Goal: Navigation & Orientation: Find specific page/section

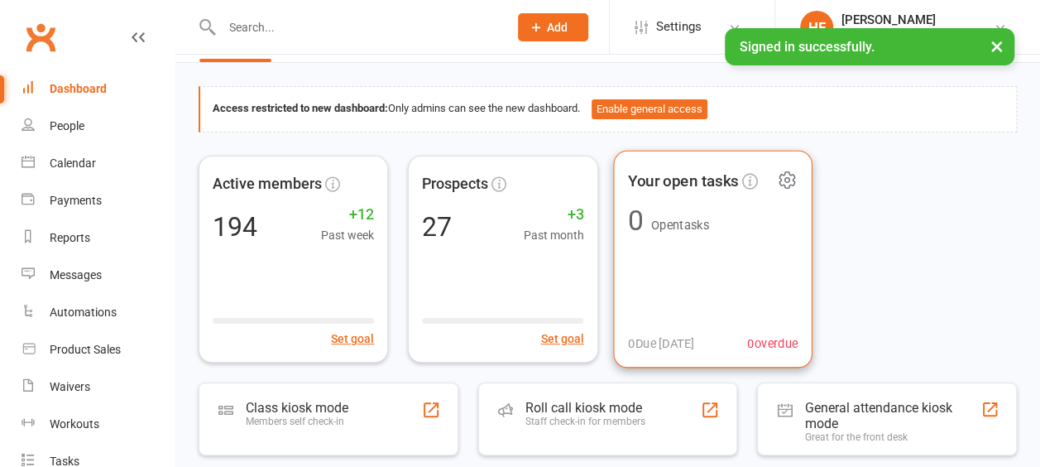
scroll to position [165, 0]
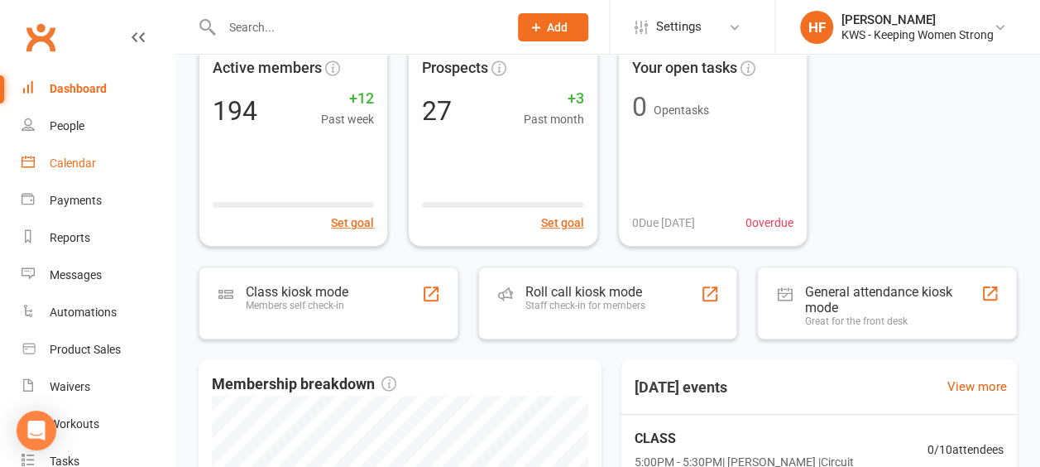
click at [77, 165] on div "Calendar" at bounding box center [73, 162] width 46 height 13
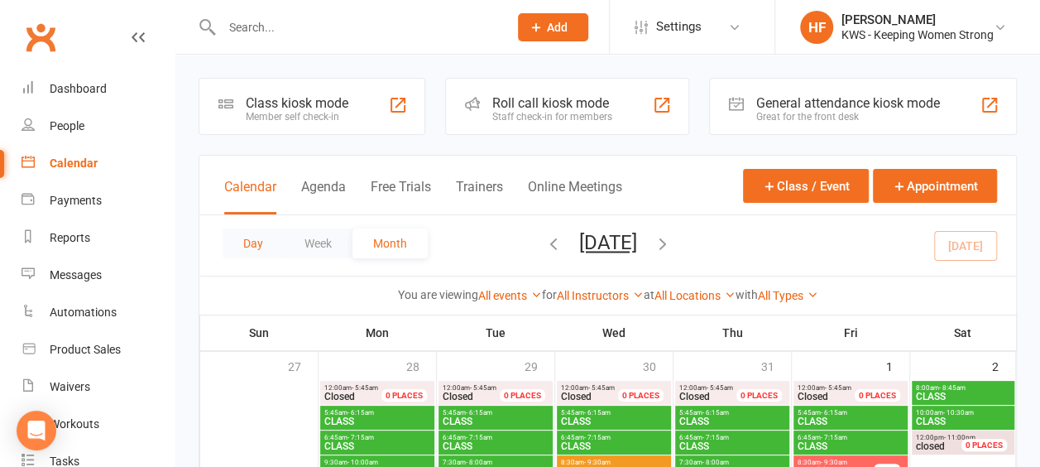
click at [252, 242] on button "Day" at bounding box center [253, 243] width 61 height 30
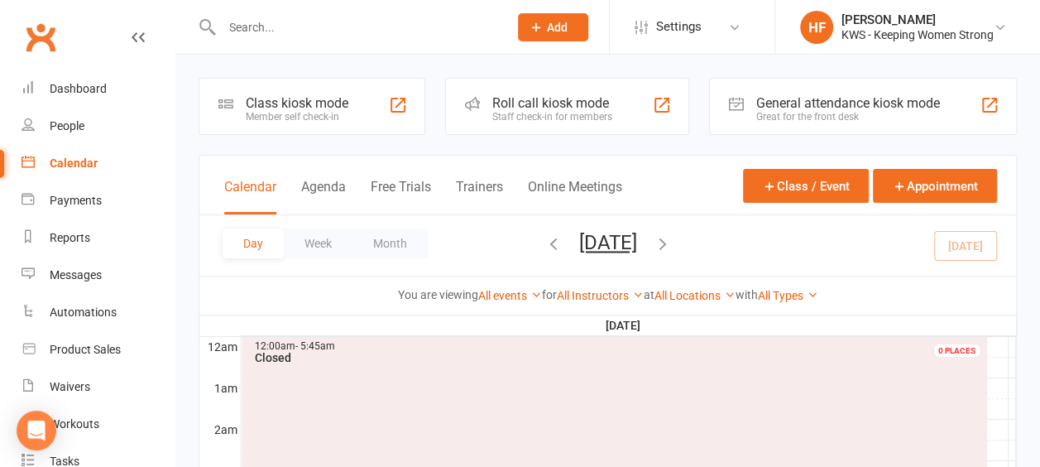
click at [672, 242] on icon "button" at bounding box center [663, 243] width 18 height 18
click at [544, 242] on icon "button" at bounding box center [553, 243] width 18 height 18
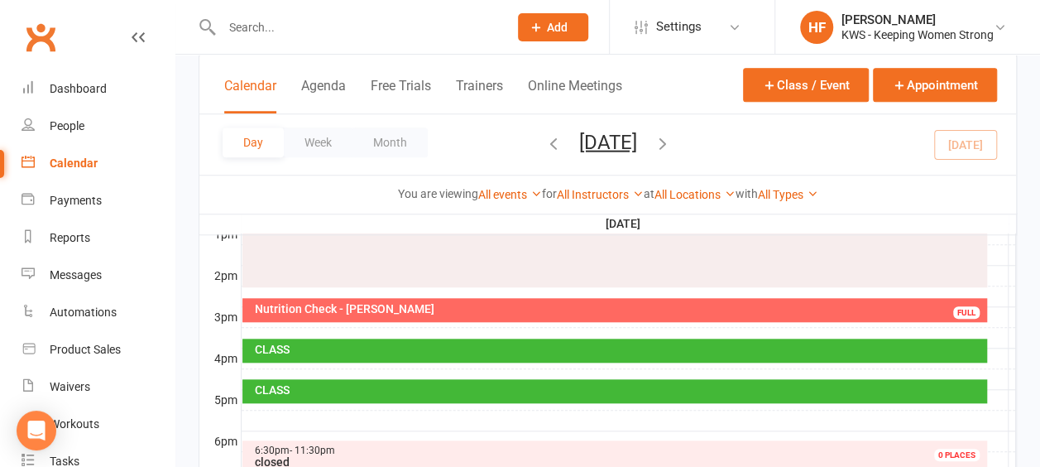
scroll to position [648, 0]
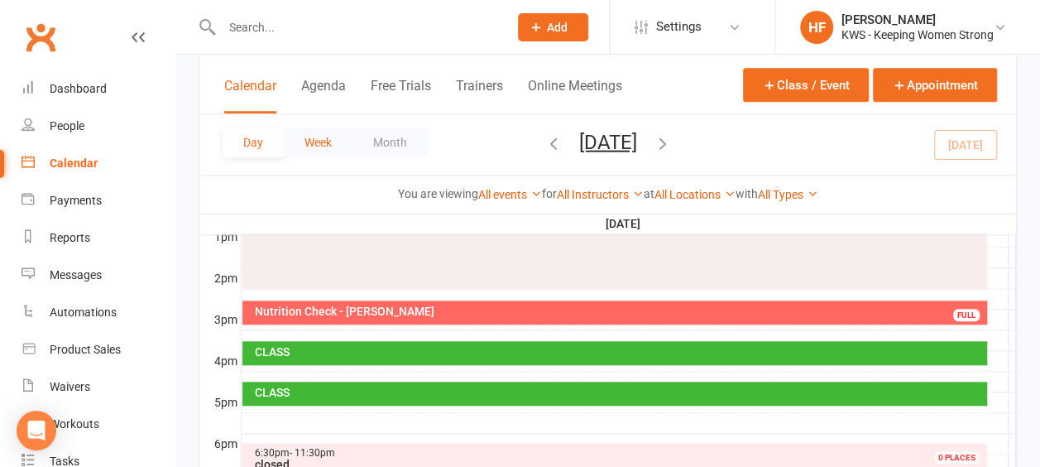
click at [321, 143] on button "Week" at bounding box center [318, 142] width 69 height 30
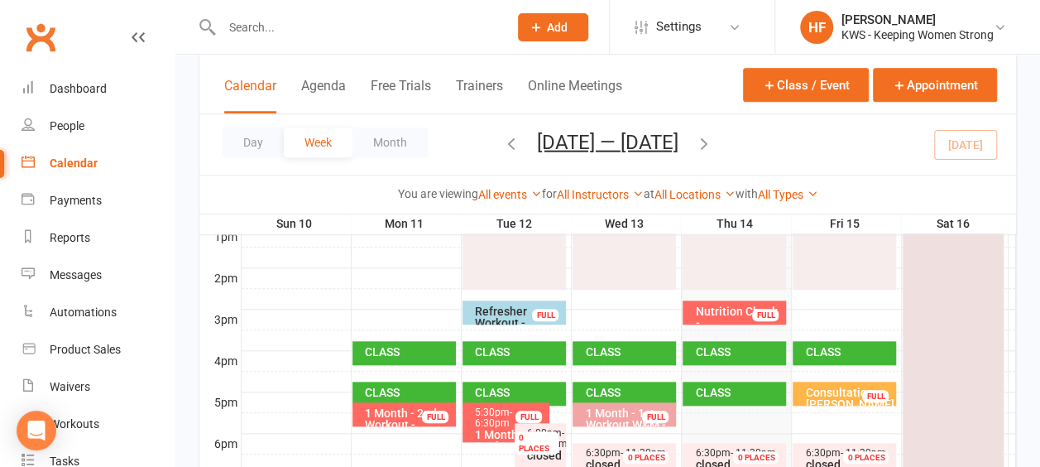
click at [711, 141] on icon "button" at bounding box center [704, 142] width 18 height 18
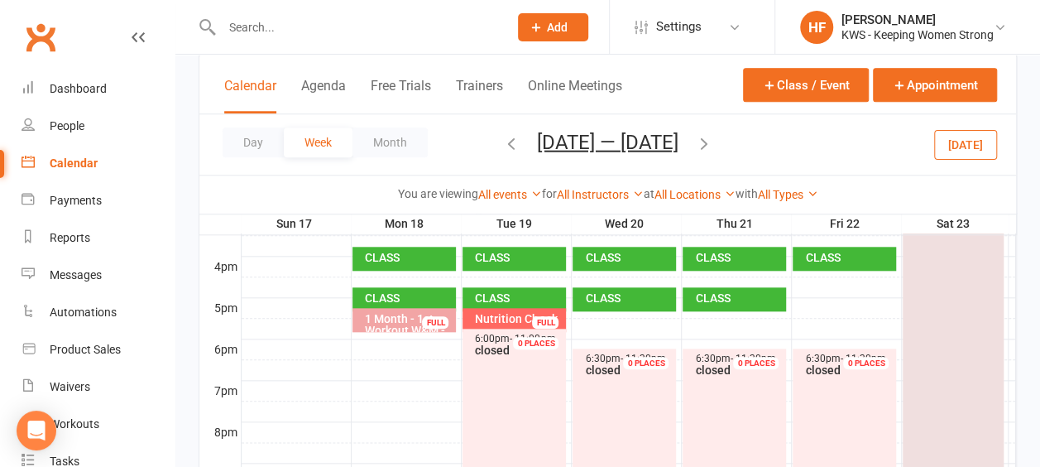
scroll to position [813, 0]
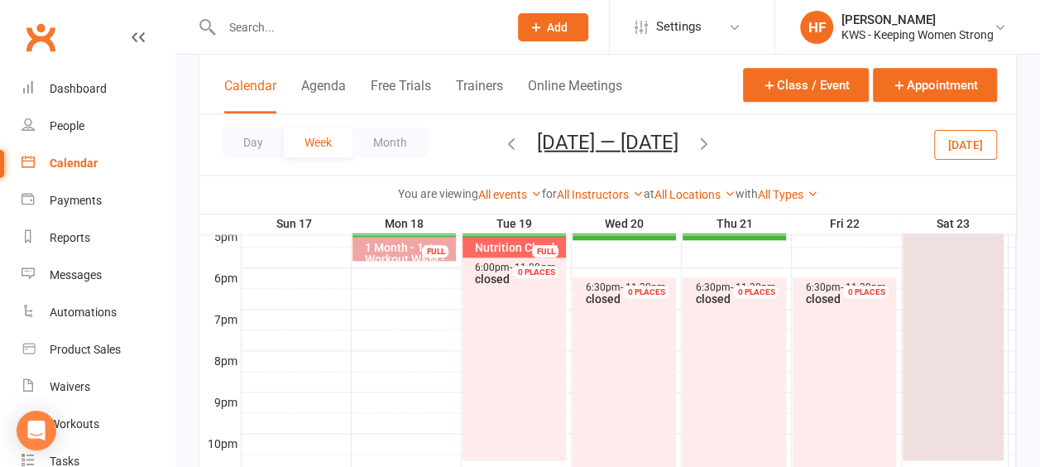
click at [503, 247] on div "Nutrition Check - [PERSON_NAME]" at bounding box center [518, 259] width 89 height 35
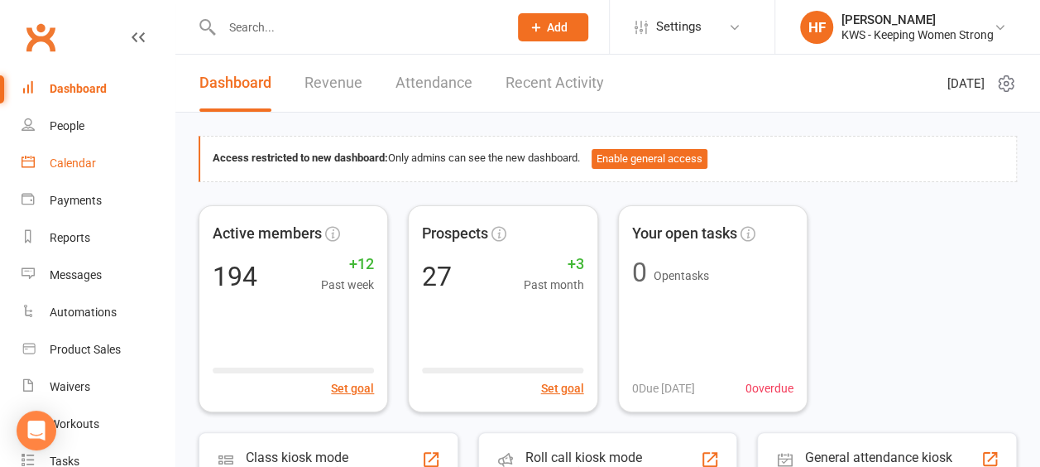
click at [76, 162] on div "Calendar" at bounding box center [73, 162] width 46 height 13
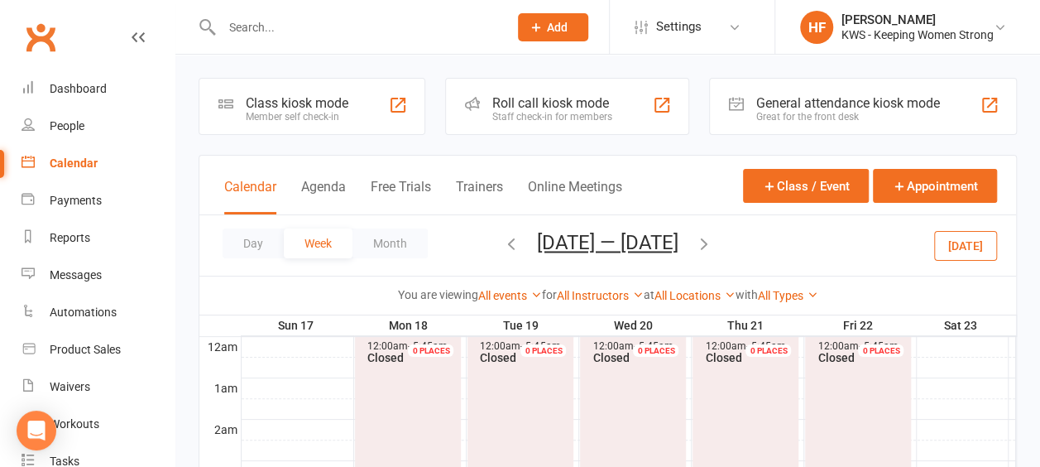
click at [503, 245] on icon "button" at bounding box center [511, 243] width 18 height 18
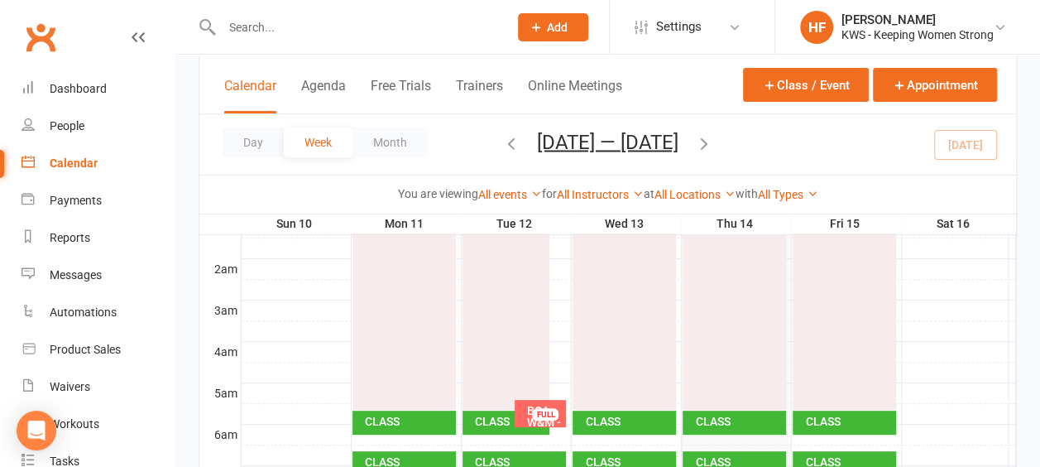
scroll to position [165, 0]
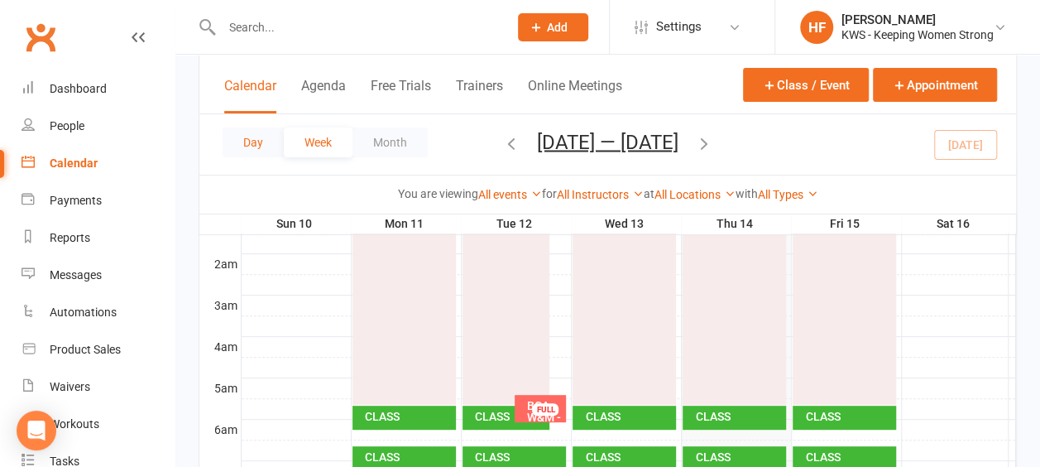
click at [252, 146] on button "Day" at bounding box center [253, 142] width 61 height 30
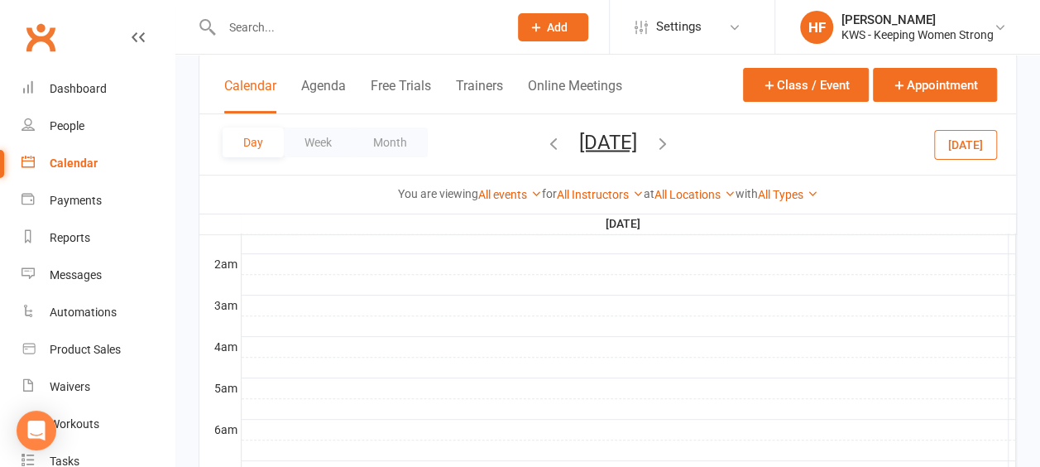
click at [672, 140] on icon "button" at bounding box center [663, 142] width 18 height 18
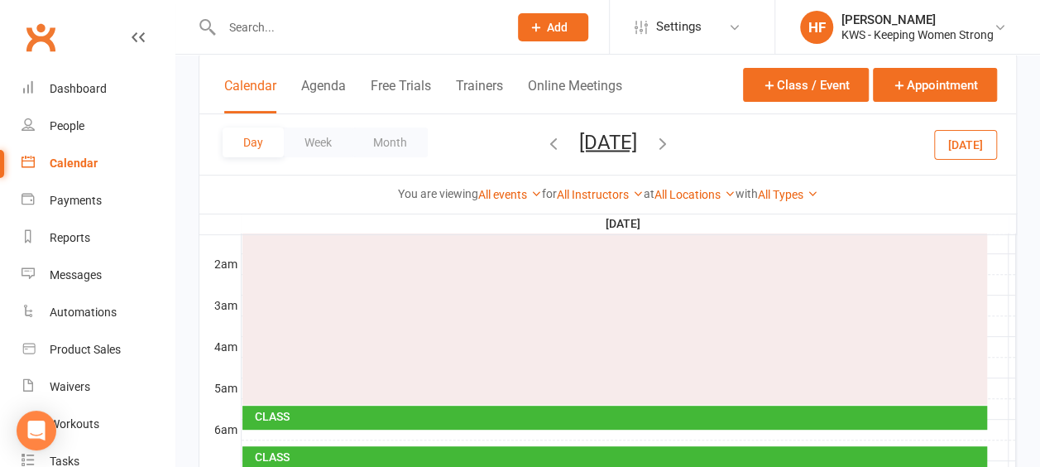
click at [672, 139] on icon "button" at bounding box center [663, 142] width 18 height 18
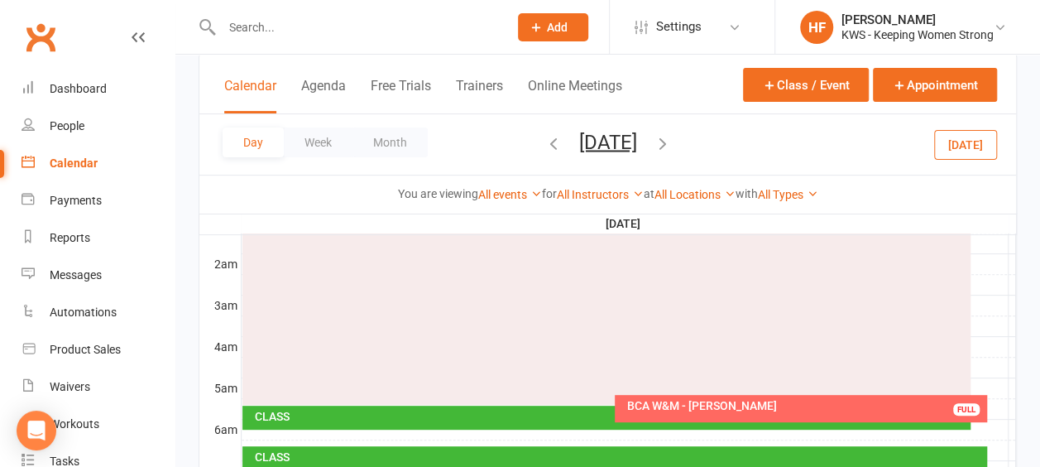
click at [672, 144] on icon "button" at bounding box center [663, 142] width 18 height 18
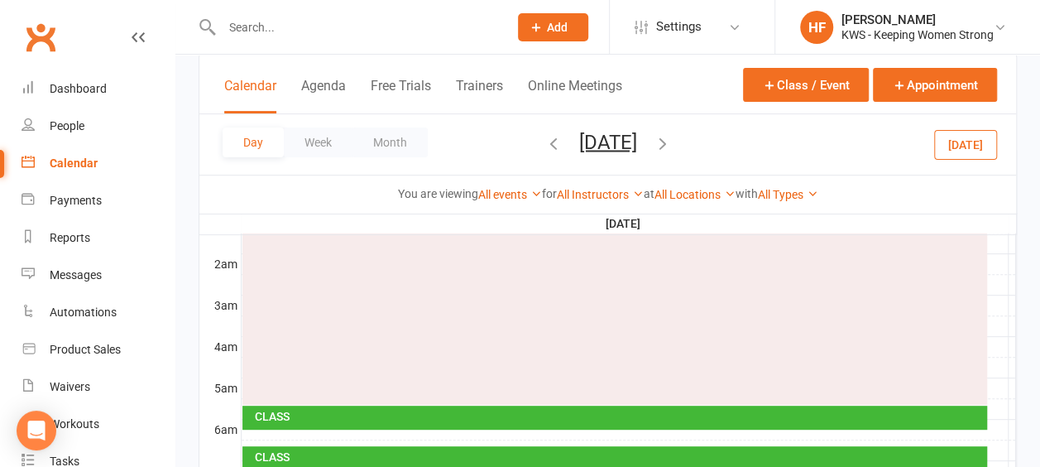
click at [654, 144] on span "[DATE] [DATE] Sun Mon Tue Wed Thu Fri Sat 27 28 29 30 31 01 02 03 04 05 06 07 0…" at bounding box center [608, 144] width 91 height 29
click at [672, 141] on icon "button" at bounding box center [663, 142] width 18 height 18
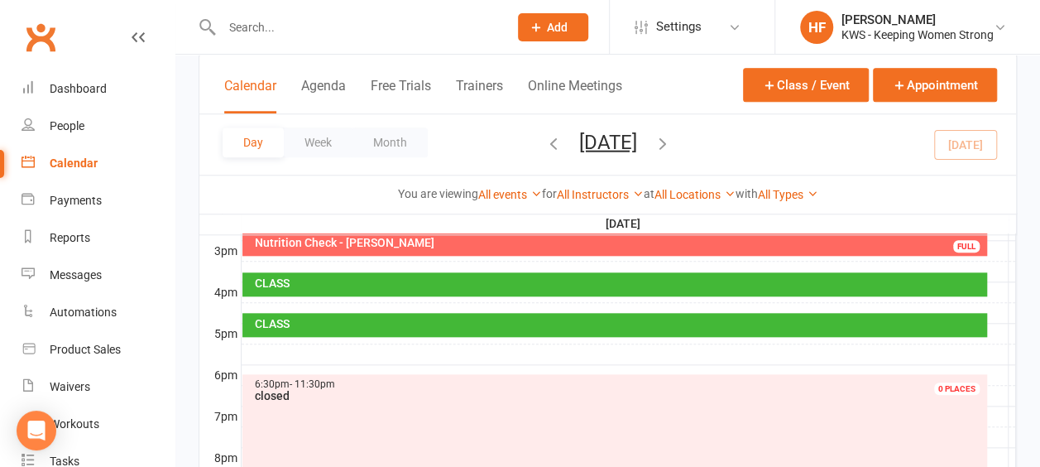
scroll to position [482, 0]
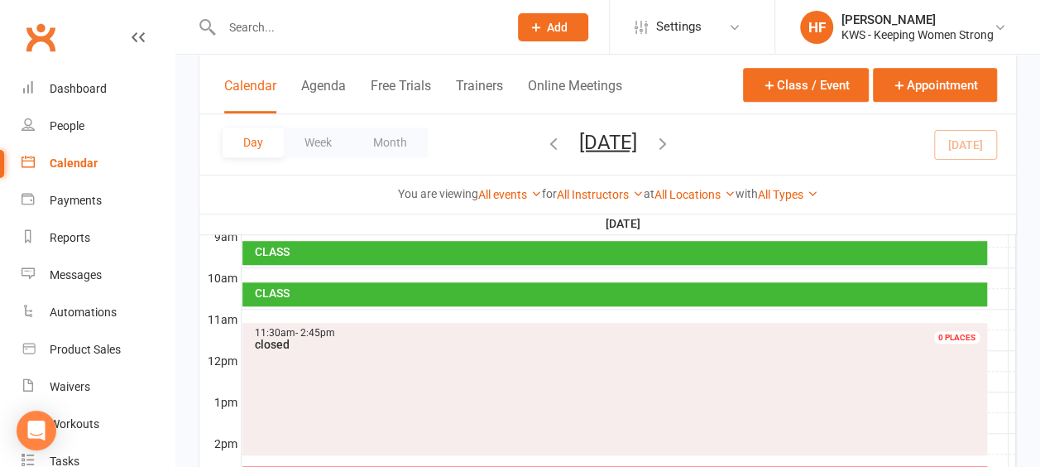
click at [672, 141] on icon "button" at bounding box center [663, 142] width 18 height 18
click at [672, 139] on icon "button" at bounding box center [663, 142] width 18 height 18
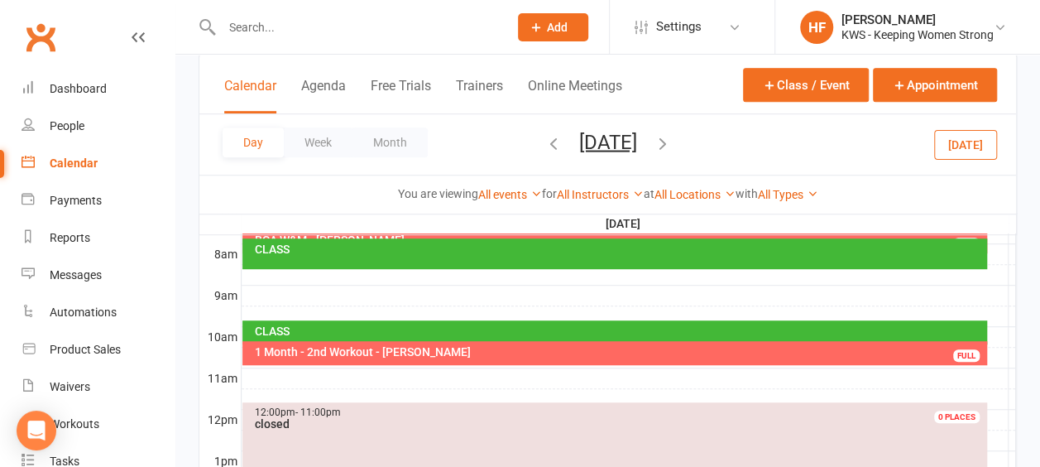
scroll to position [234, 0]
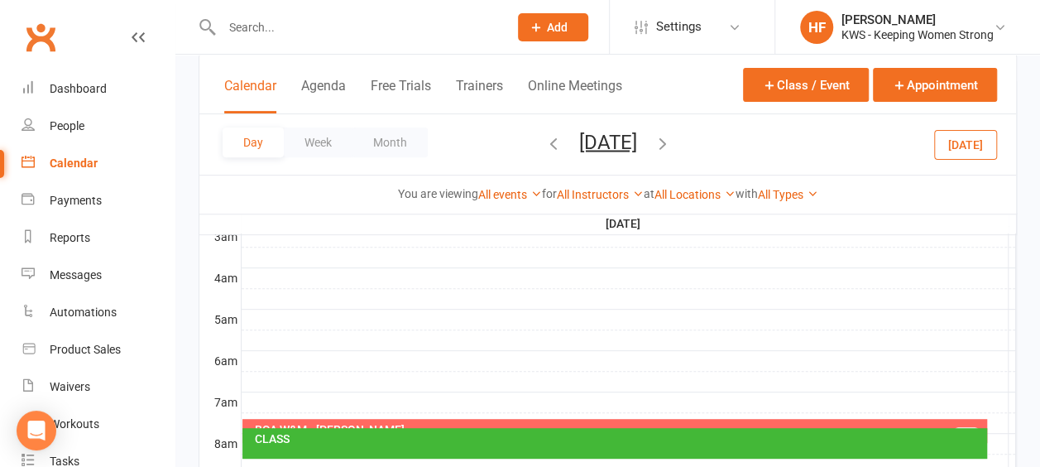
click at [396, 424] on div "BCA W&M - [PERSON_NAME]" at bounding box center [619, 430] width 730 height 12
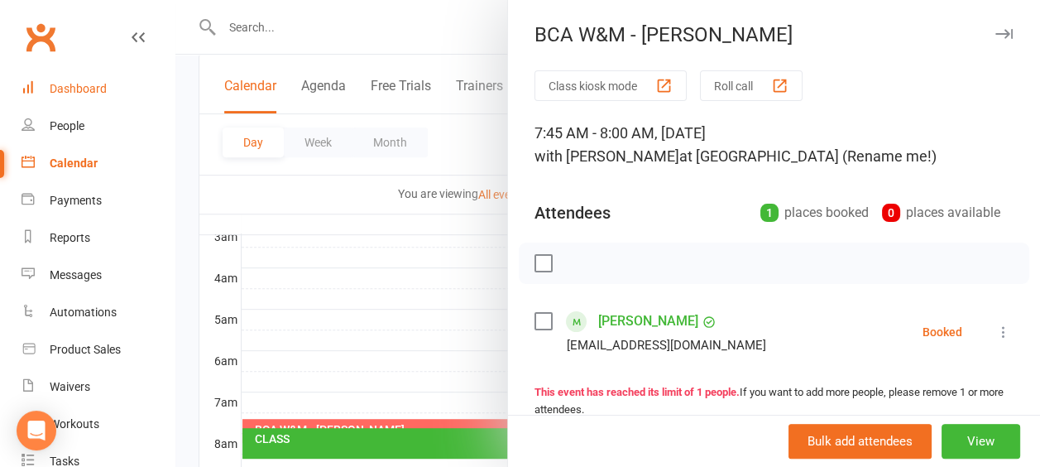
click at [86, 93] on div "Dashboard" at bounding box center [78, 88] width 57 height 13
